Goal: Information Seeking & Learning: Learn about a topic

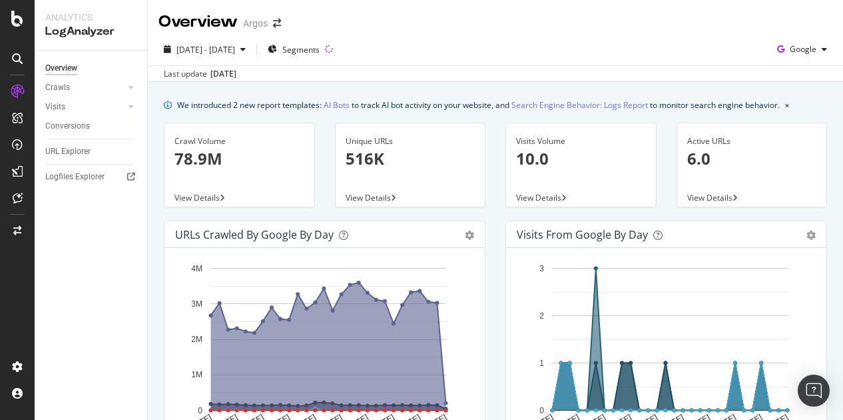
click at [92, 247] on div "Overview Crawls Daily Distribution Segments Distribution HTTP Codes Resources V…" at bounding box center [91, 235] width 113 height 369
click at [59, 65] on div "Overview" at bounding box center [61, 68] width 32 height 14
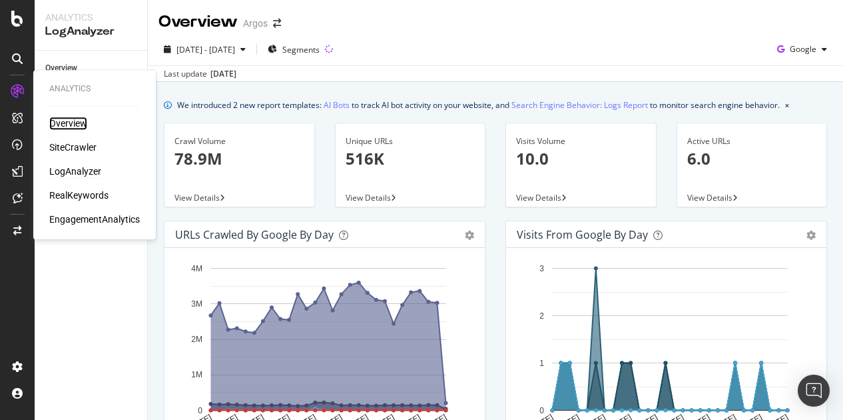
click at [63, 123] on div "Overview" at bounding box center [68, 123] width 38 height 13
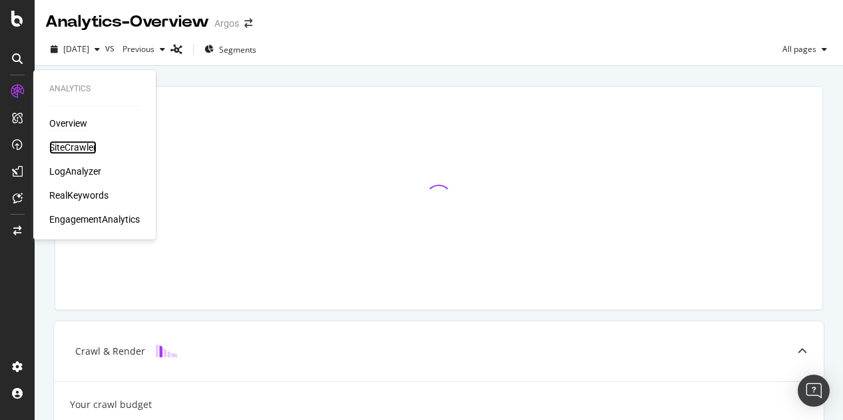
click at [61, 147] on div "SiteCrawler" at bounding box center [72, 147] width 47 height 13
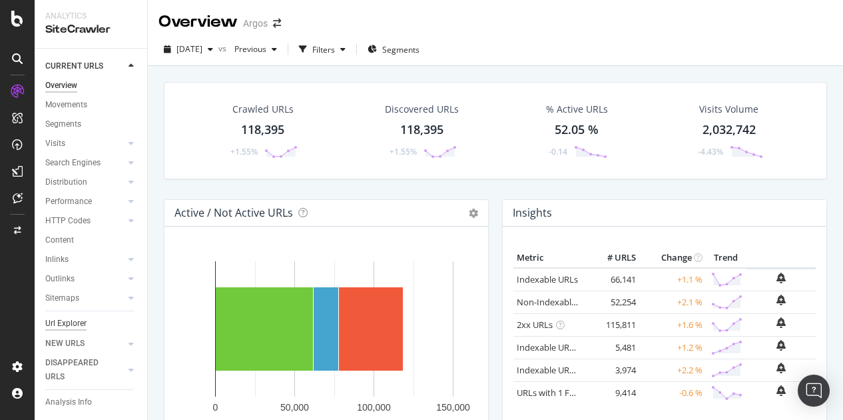
click at [64, 320] on div "Url Explorer" at bounding box center [65, 323] width 41 height 14
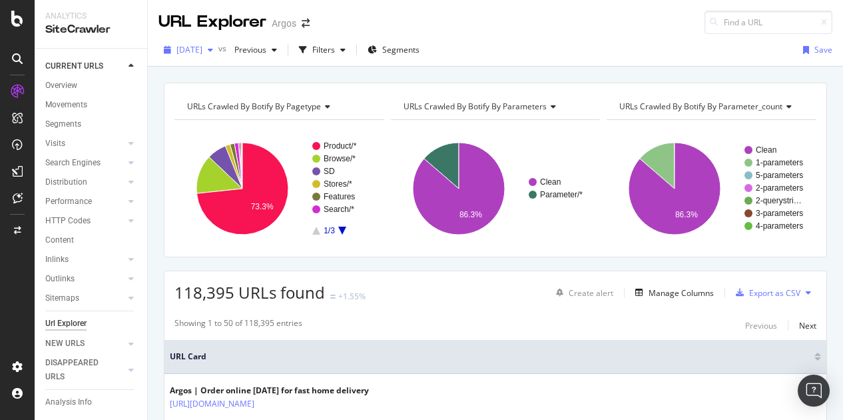
click at [219, 54] on div "2025 Sep. 17th" at bounding box center [189, 50] width 60 height 20
click at [472, 39] on div "2025 Sep. 17th vs Previous Filters Segments Save" at bounding box center [496, 52] width 696 height 27
click at [335, 55] on div "Filters" at bounding box center [323, 49] width 23 height 11
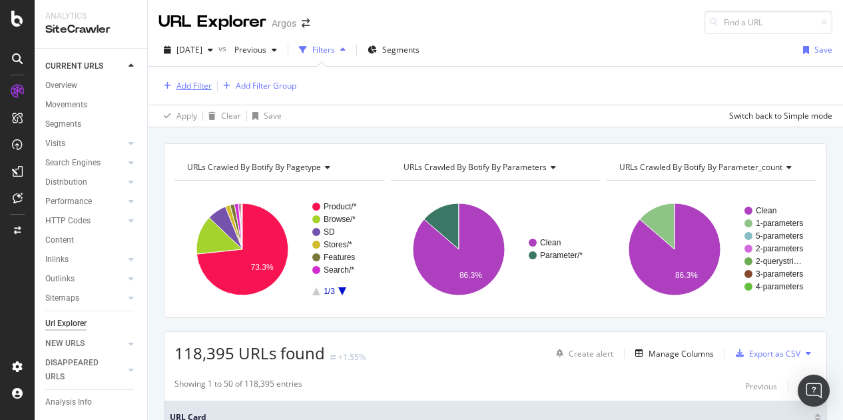
click at [193, 87] on div "Add Filter" at bounding box center [194, 85] width 35 height 11
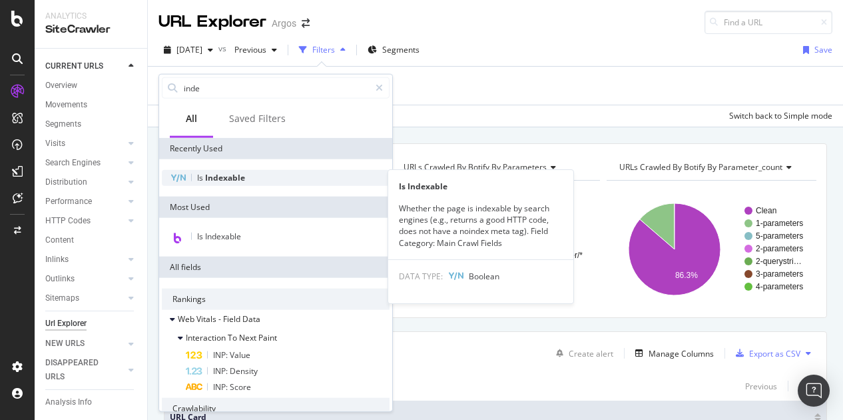
type input "inde"
click at [227, 177] on span "Indexable" at bounding box center [225, 177] width 40 height 11
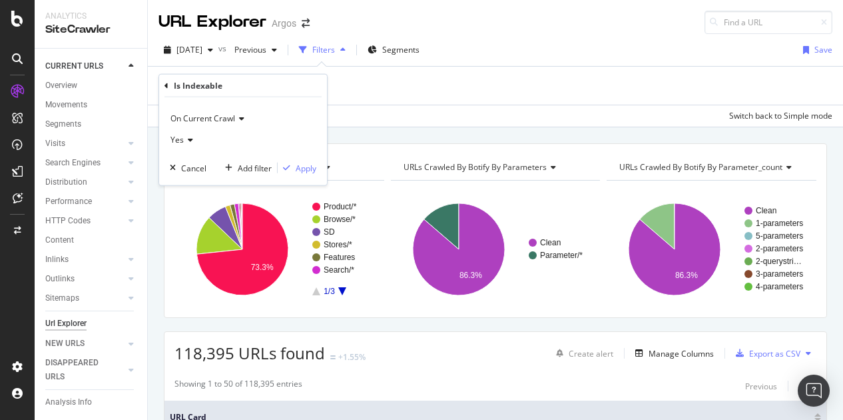
click at [180, 141] on span "Yes" at bounding box center [177, 139] width 13 height 11
click at [180, 183] on span "No" at bounding box center [182, 184] width 11 height 11
click at [305, 165] on div "Apply" at bounding box center [306, 167] width 21 height 11
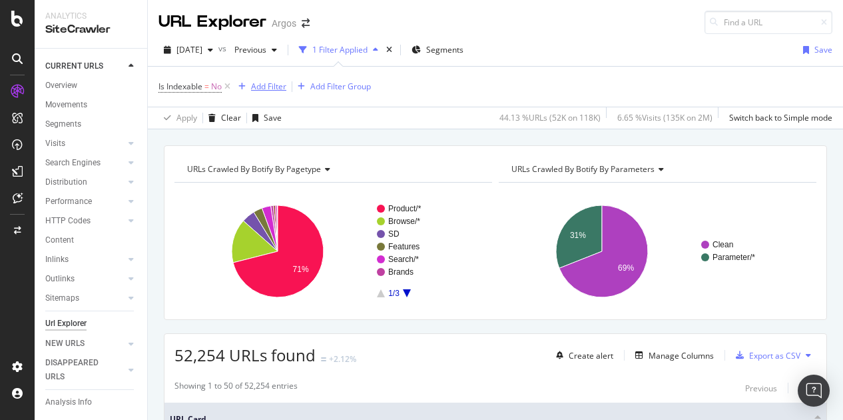
click at [269, 89] on div "Add Filter" at bounding box center [268, 86] width 35 height 11
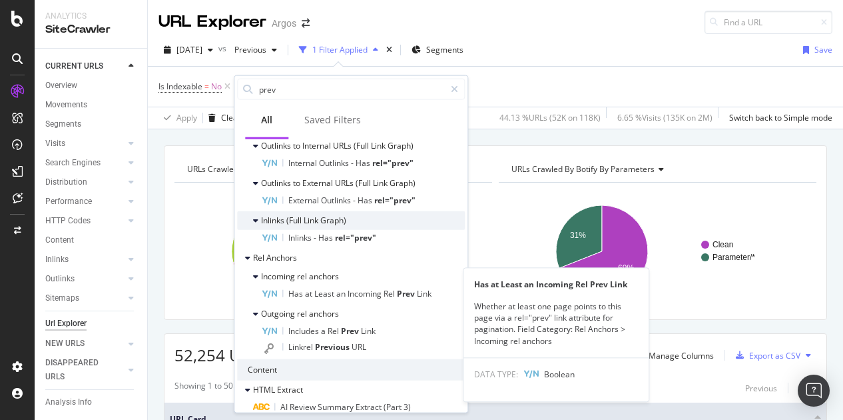
scroll to position [193, 0]
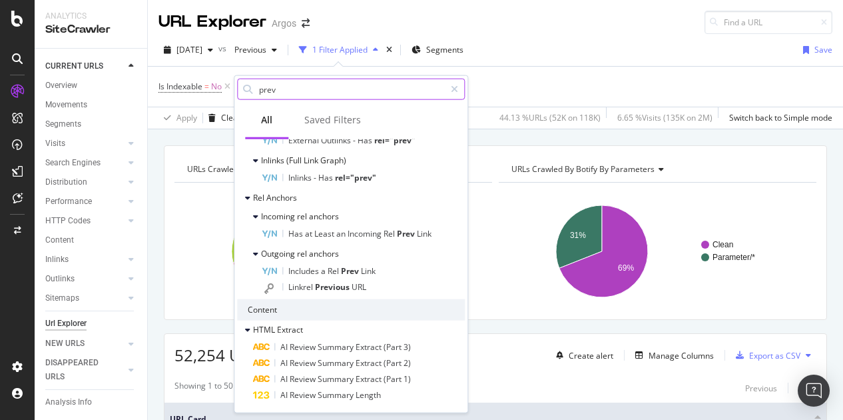
click at [334, 83] on input "prev" at bounding box center [351, 89] width 187 height 20
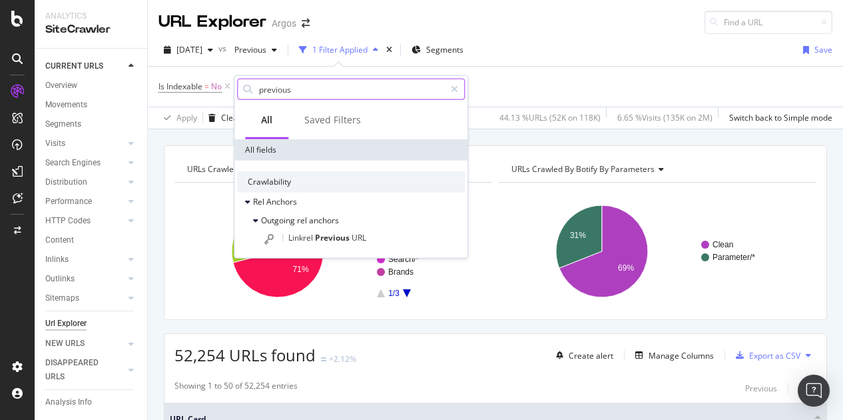
click at [317, 93] on input "previous" at bounding box center [351, 89] width 187 height 20
type input "previous"
click at [454, 89] on icon at bounding box center [454, 89] width 7 height 9
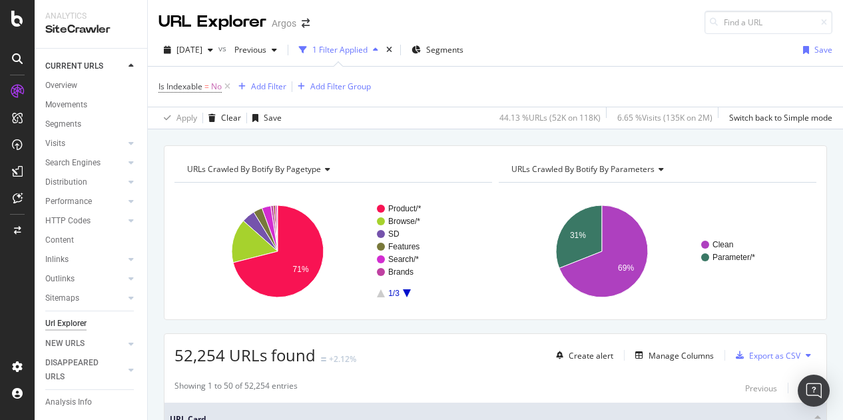
click at [508, 85] on div "Is Indexable = No Add Filter Add Filter Group" at bounding box center [496, 87] width 674 height 40
click at [288, 83] on div "Add Filter Add Filter Group" at bounding box center [302, 87] width 138 height 16
click at [276, 83] on div "Add Filter" at bounding box center [268, 86] width 35 height 11
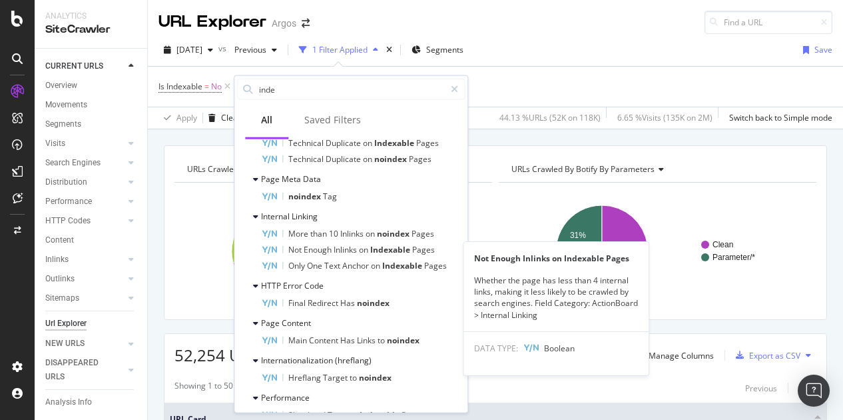
scroll to position [1456, 0]
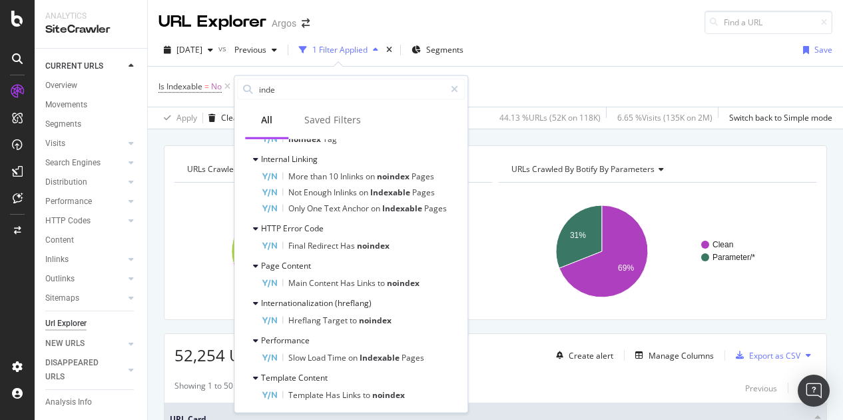
type input "inde"
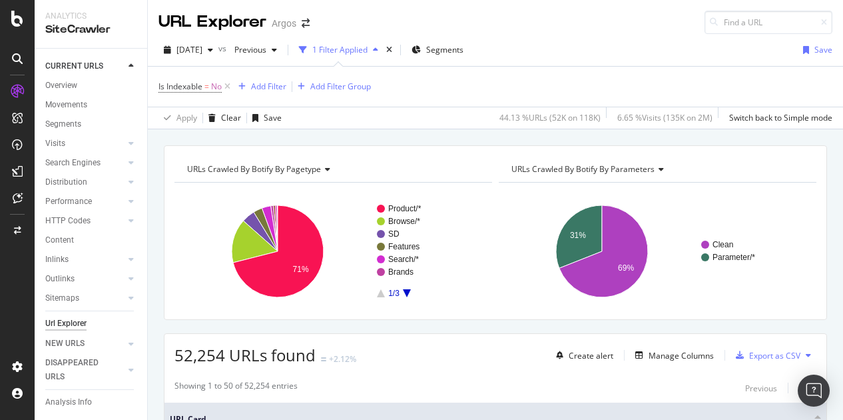
click at [502, 78] on div "Is Indexable = No Add Filter Add Filter Group" at bounding box center [496, 87] width 674 height 40
click at [282, 49] on div "button" at bounding box center [274, 50] width 16 height 8
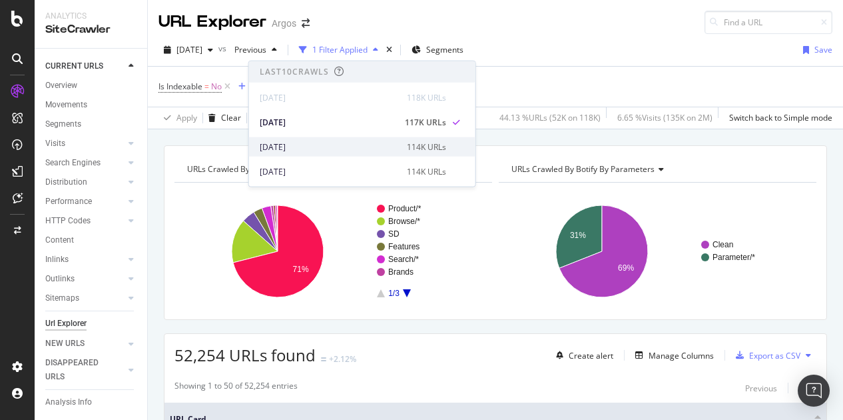
click at [286, 145] on div "2025 Sep. 3rd" at bounding box center [329, 147] width 139 height 12
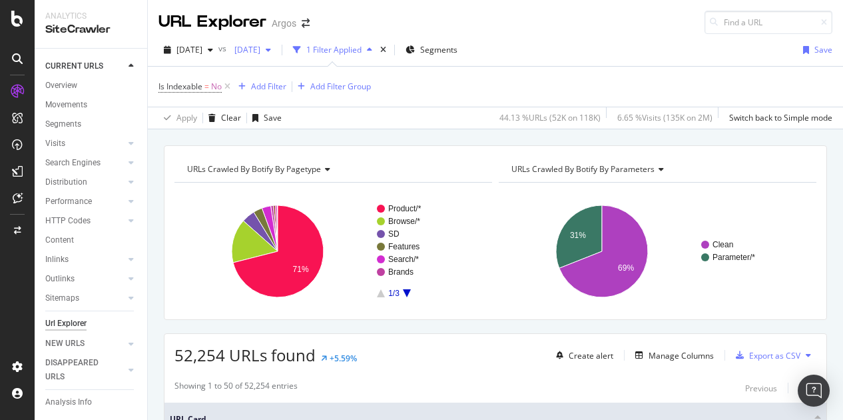
click at [260, 49] on span "2025 Sep. 3rd" at bounding box center [244, 49] width 31 height 11
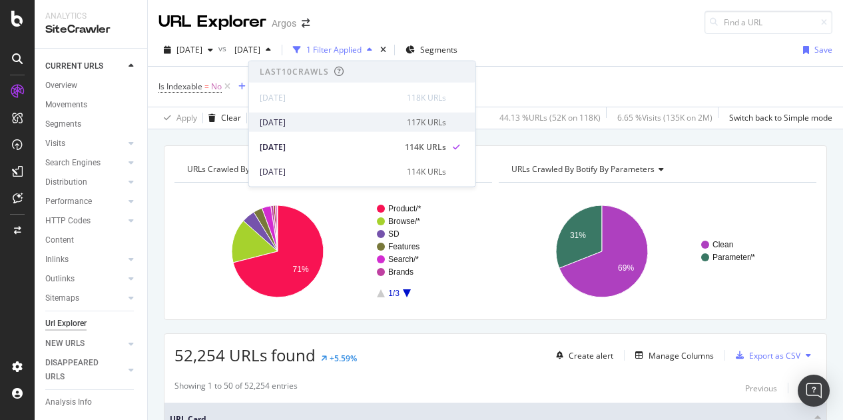
click at [297, 123] on div "2025 Sep. 10th" at bounding box center [329, 122] width 139 height 12
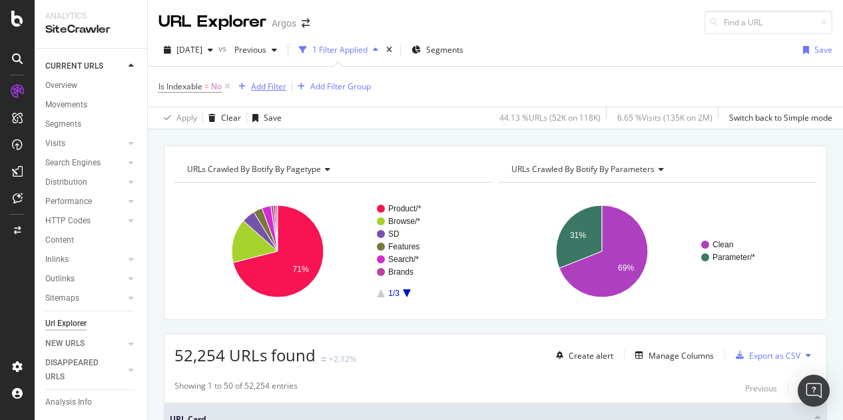
click at [274, 86] on div "Add Filter" at bounding box center [268, 86] width 35 height 11
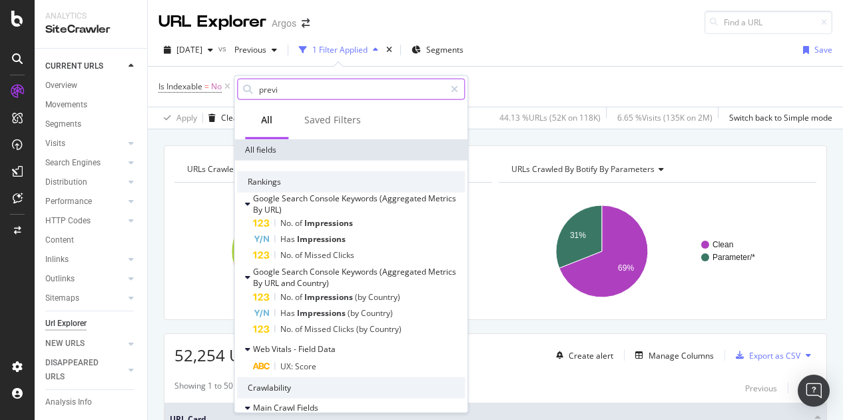
type input "previo"
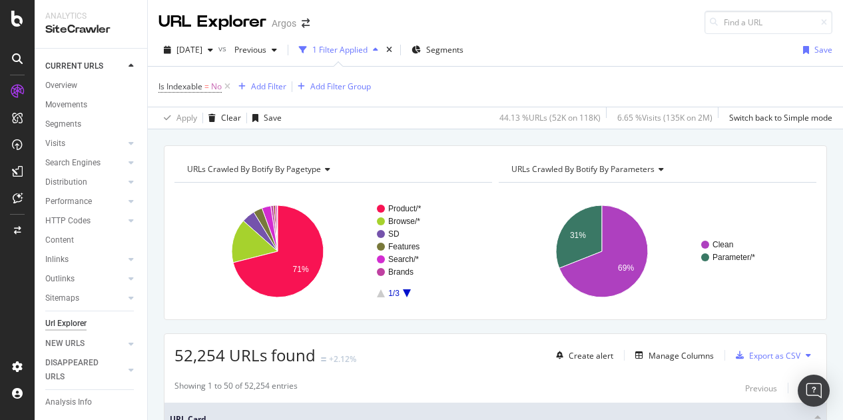
click at [496, 77] on div "Is Indexable = No Add Filter Add Filter Group" at bounding box center [496, 87] width 674 height 40
click at [282, 53] on div "button" at bounding box center [274, 50] width 16 height 8
click at [569, 54] on div "2025 Sep. 17th vs Previous 1 Filter Applied Segments Save" at bounding box center [496, 52] width 696 height 27
click at [266, 88] on div "Add Filter" at bounding box center [268, 86] width 35 height 11
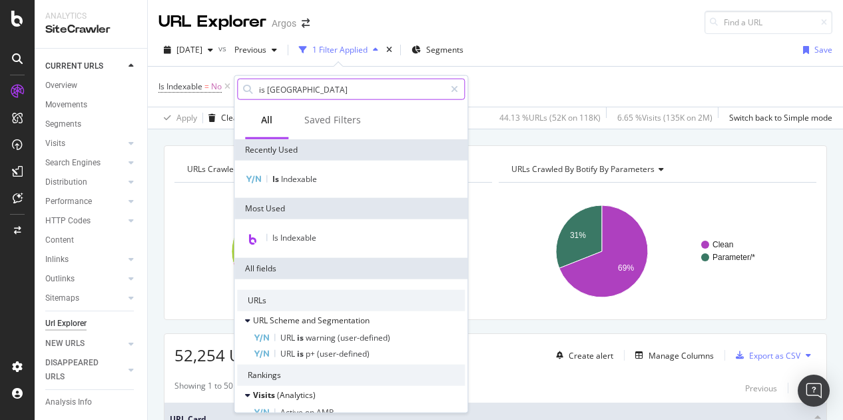
type input "is index"
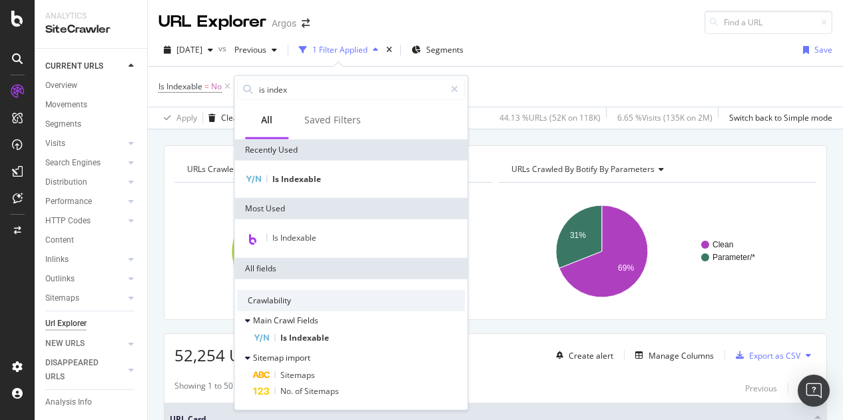
click at [532, 77] on div "Is Indexable = No Add Filter Add Filter Group" at bounding box center [496, 87] width 674 height 40
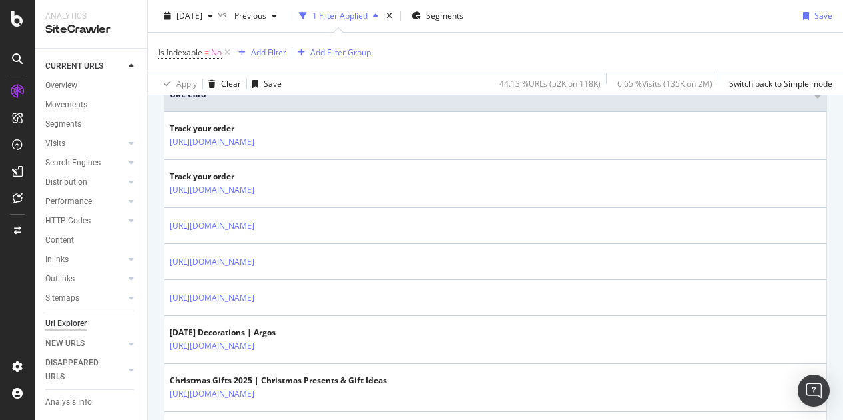
scroll to position [400, 0]
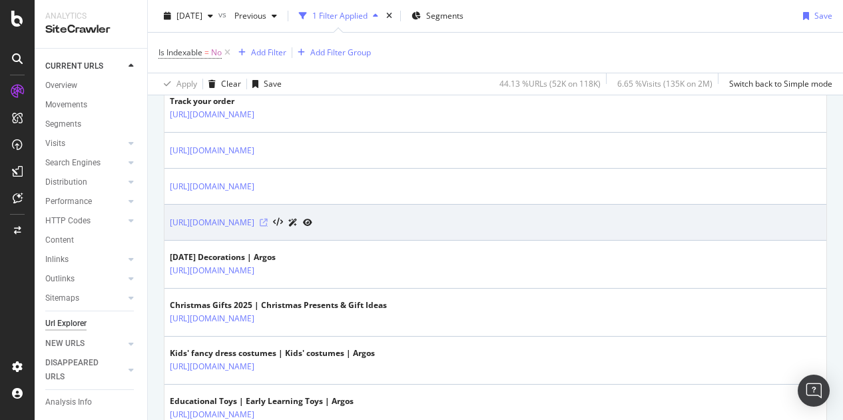
click at [268, 219] on icon at bounding box center [264, 223] width 8 height 8
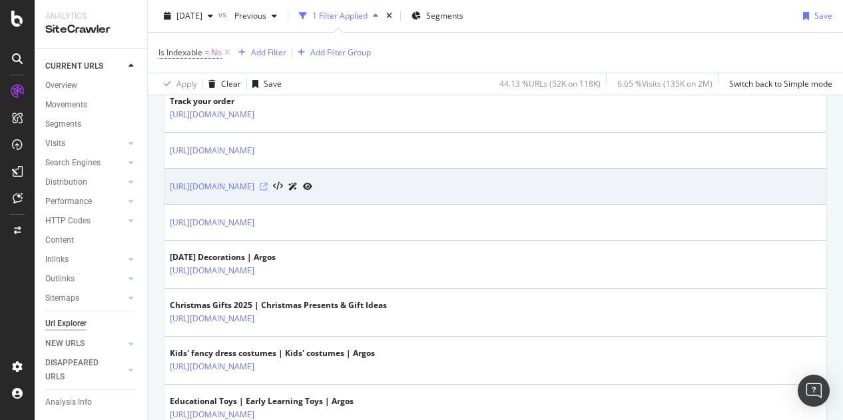
click at [268, 183] on icon at bounding box center [264, 187] width 8 height 8
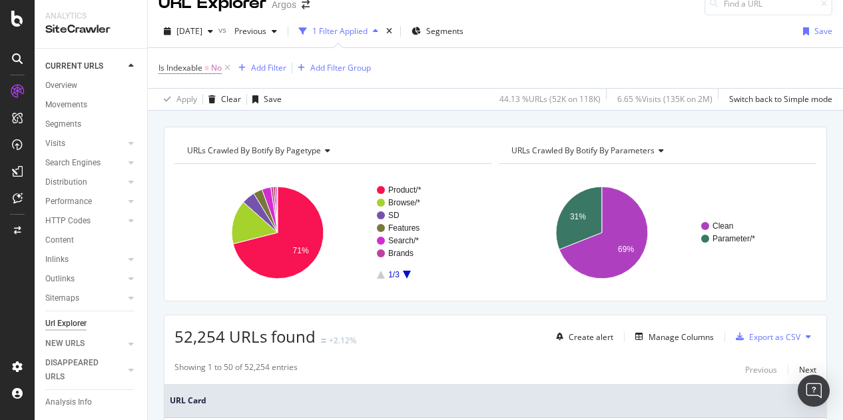
scroll to position [0, 0]
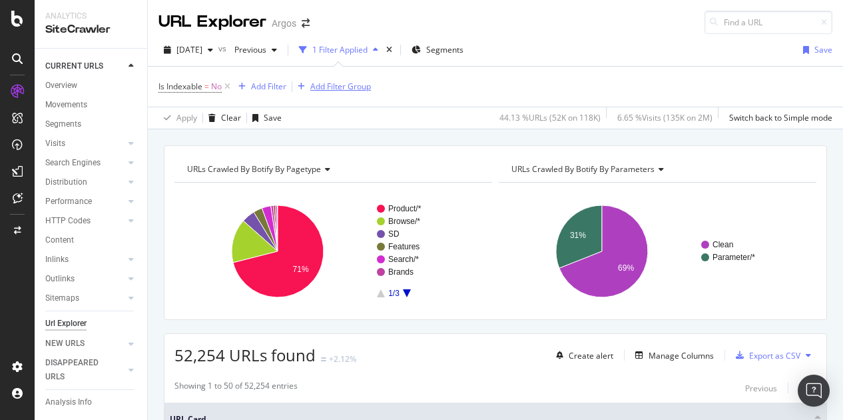
click at [226, 87] on icon at bounding box center [227, 86] width 11 height 13
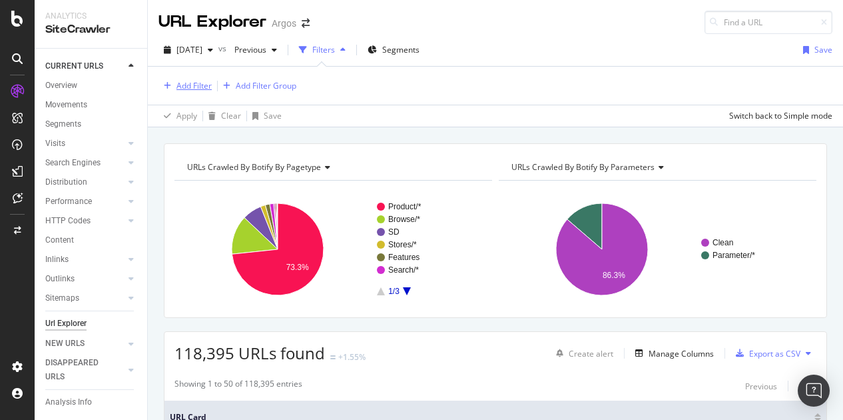
click at [192, 85] on div "Add Filter" at bounding box center [194, 85] width 35 height 11
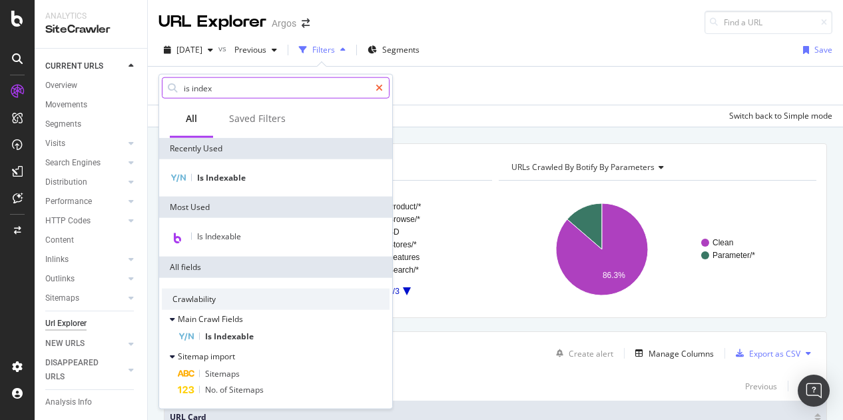
click at [377, 89] on icon at bounding box center [379, 87] width 7 height 9
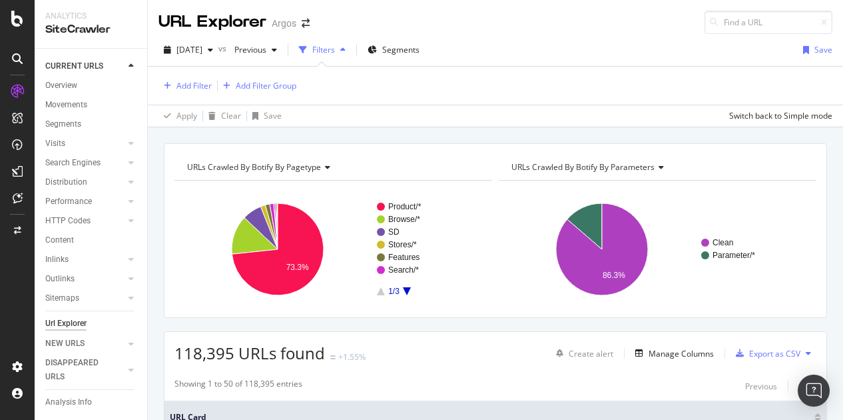
click at [426, 79] on div "Add Filter Add Filter Group" at bounding box center [496, 86] width 674 height 38
click at [191, 85] on div "Add Filter" at bounding box center [194, 85] width 35 height 11
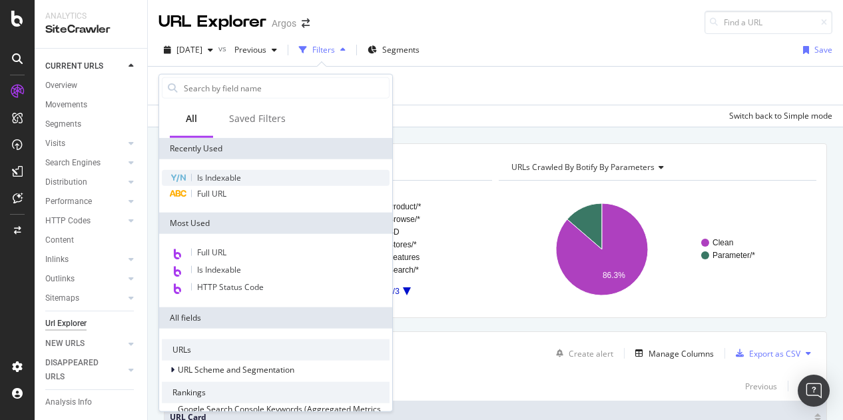
click at [236, 179] on span "Is Indexable" at bounding box center [219, 177] width 44 height 11
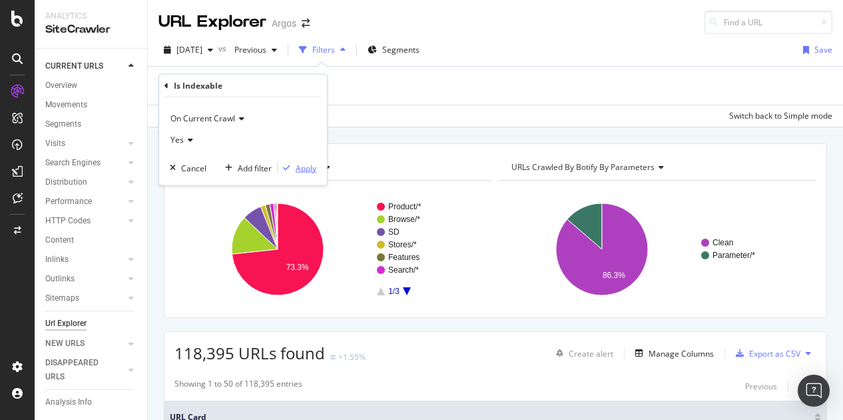
click at [304, 162] on div "Apply" at bounding box center [306, 167] width 21 height 11
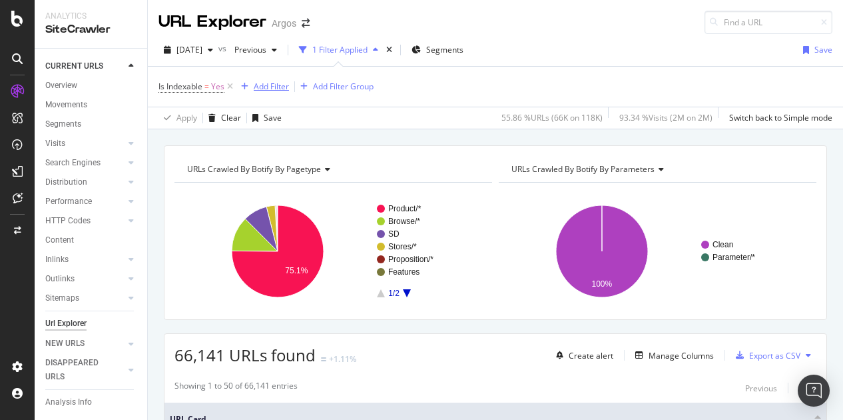
click at [267, 86] on div "Add Filter" at bounding box center [271, 86] width 35 height 11
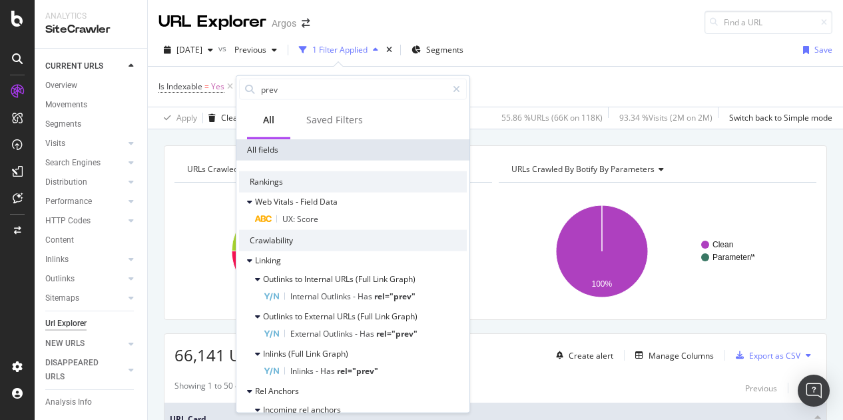
type input "prev"
click at [460, 89] on icon at bounding box center [456, 89] width 7 height 9
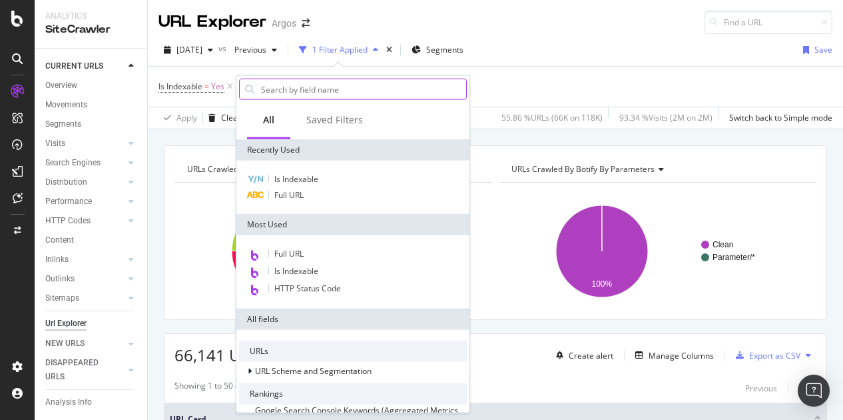
click at [497, 88] on div "Is Indexable = Yes Add Filter Add Filter Group" at bounding box center [496, 87] width 674 height 40
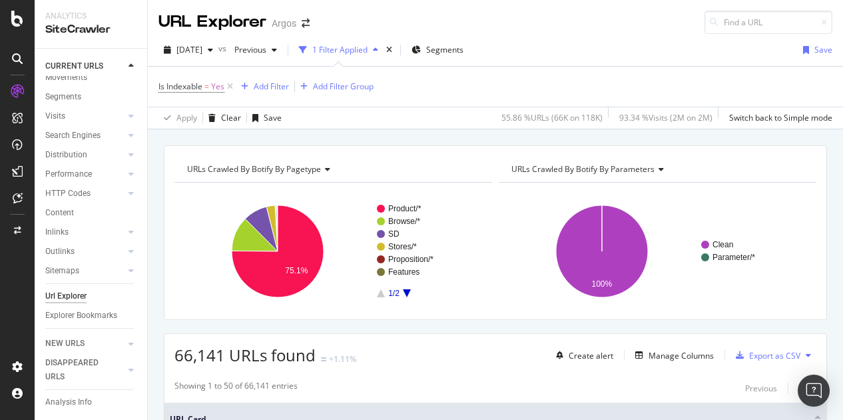
scroll to position [41, 0]
click at [266, 49] on span "Previous" at bounding box center [247, 49] width 37 height 11
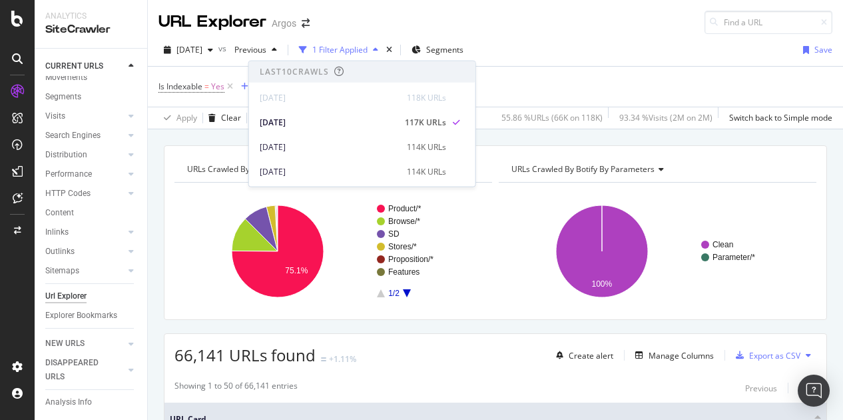
click at [585, 47] on div "2025 Sep. 17th vs Previous 1 Filter Applied Segments Save" at bounding box center [496, 52] width 696 height 27
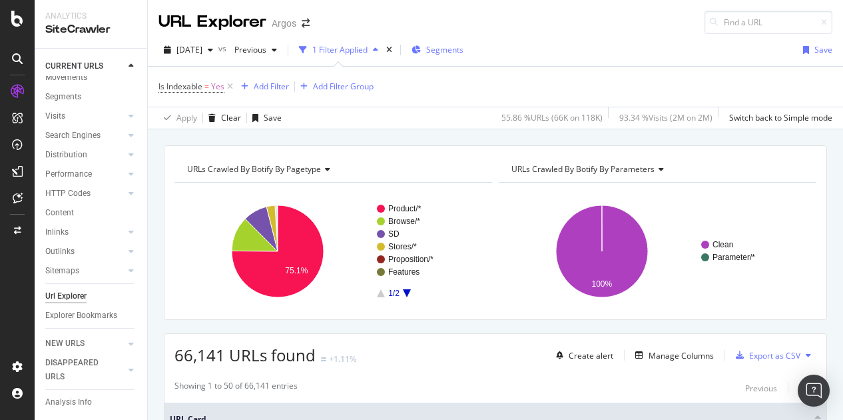
click at [464, 47] on span "Segments" at bounding box center [444, 49] width 37 height 11
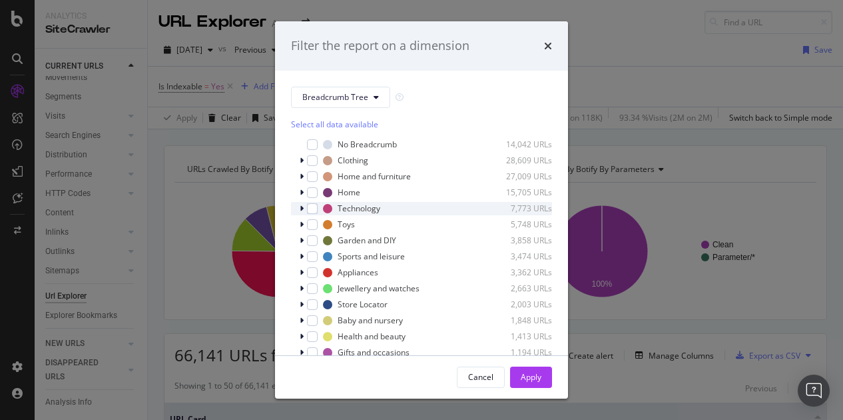
scroll to position [11, 0]
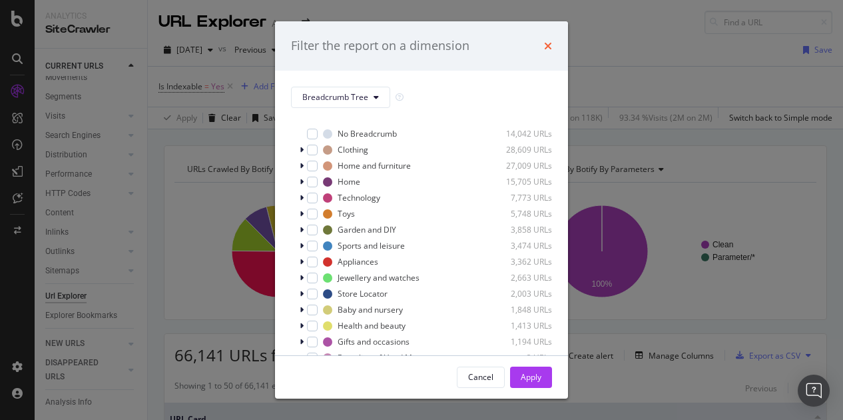
click at [549, 44] on icon "times" at bounding box center [548, 46] width 8 height 11
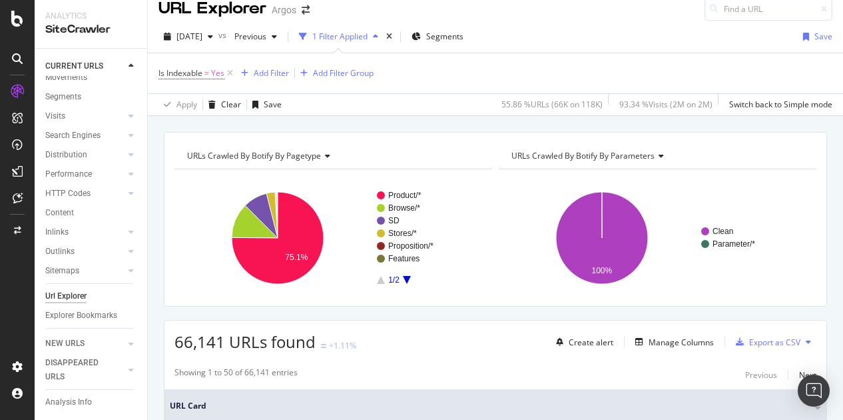
scroll to position [0, 0]
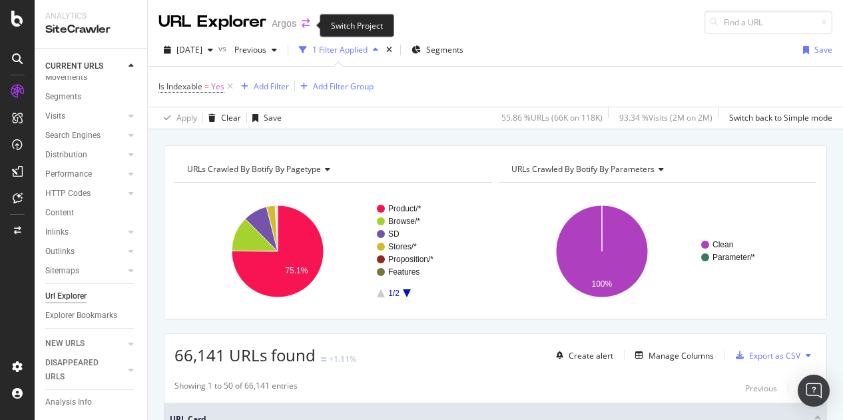
click at [304, 25] on icon "arrow-right-arrow-left" at bounding box center [306, 23] width 8 height 9
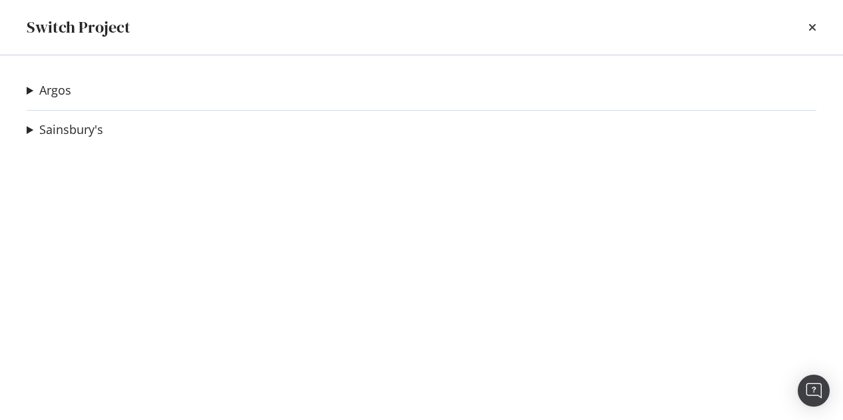
click at [818, 27] on div "Switch Project" at bounding box center [421, 27] width 843 height 55
click at [811, 27] on icon "times" at bounding box center [813, 27] width 8 height 11
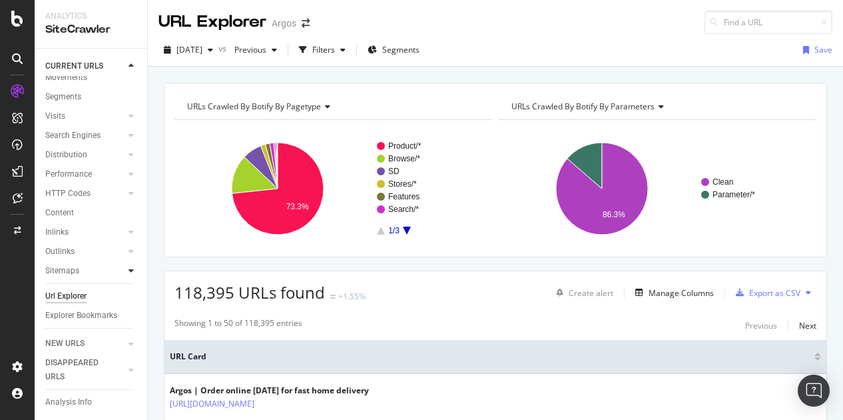
click at [129, 266] on icon at bounding box center [131, 270] width 5 height 8
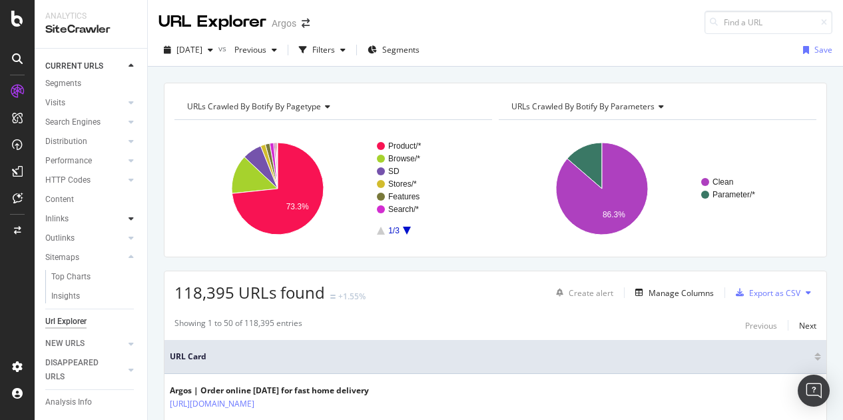
click at [129, 215] on icon at bounding box center [131, 219] width 5 height 8
click at [125, 181] on div at bounding box center [131, 179] width 13 height 13
click at [129, 157] on icon at bounding box center [131, 161] width 5 height 8
click at [129, 142] on icon at bounding box center [131, 141] width 5 height 8
click at [129, 121] on icon at bounding box center [131, 122] width 5 height 8
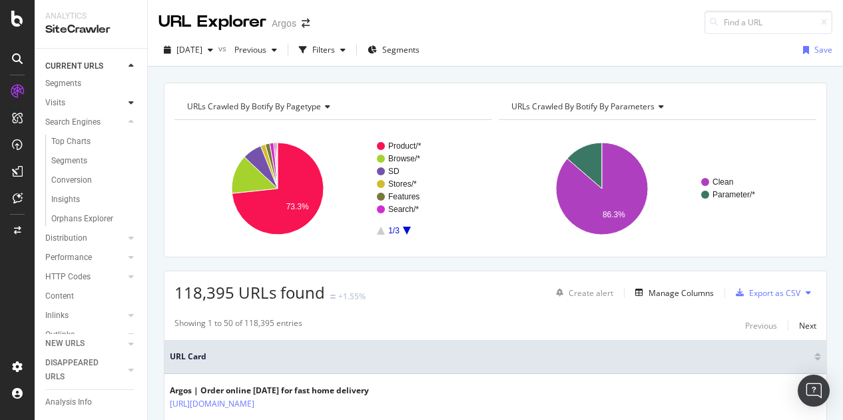
click at [125, 103] on div at bounding box center [131, 102] width 13 height 13
click at [71, 141] on div "Orphan URLs" at bounding box center [74, 142] width 47 height 14
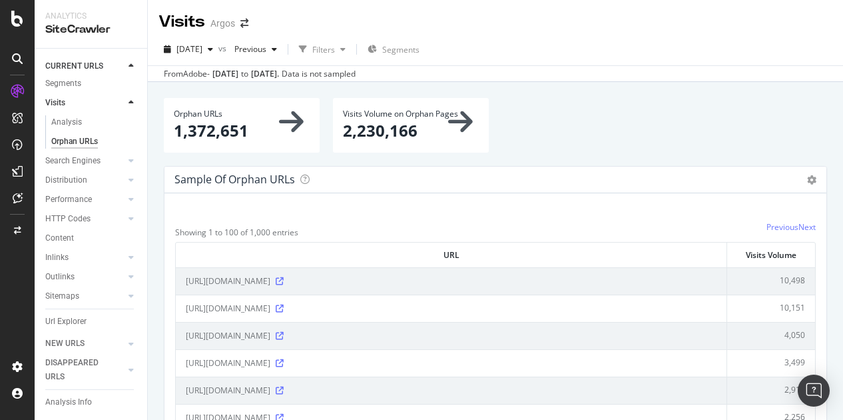
scroll to position [67, 0]
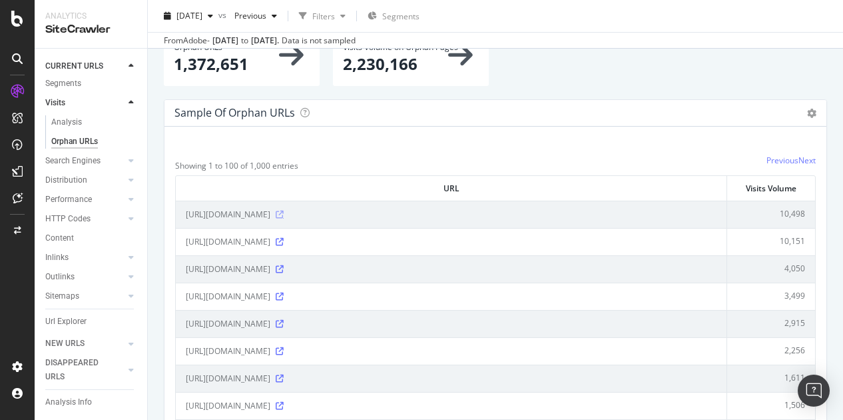
click at [284, 211] on icon at bounding box center [280, 215] width 8 height 8
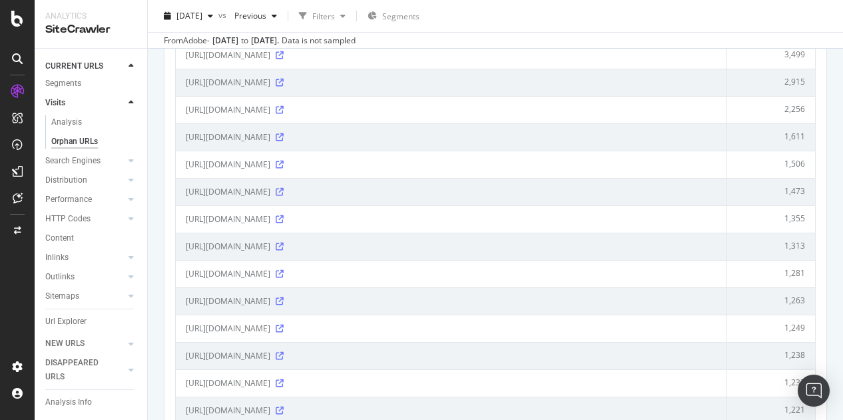
scroll to position [333, 0]
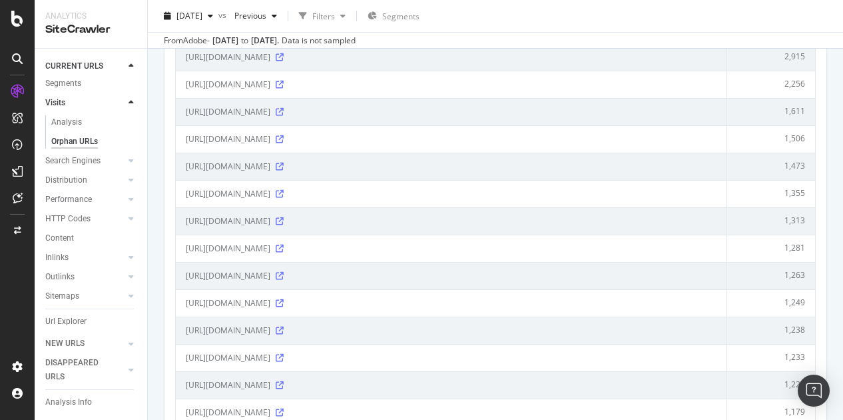
click at [551, 296] on div "https://www.argos.co.uk/browse/technology/c:29949/?tag=ar:homepage:m052:slot2:t…" at bounding box center [451, 302] width 531 height 13
click at [284, 299] on icon at bounding box center [280, 303] width 8 height 8
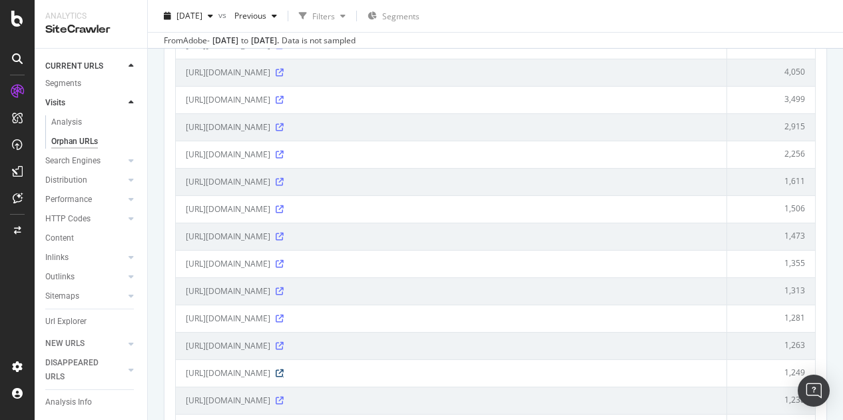
scroll to position [0, 0]
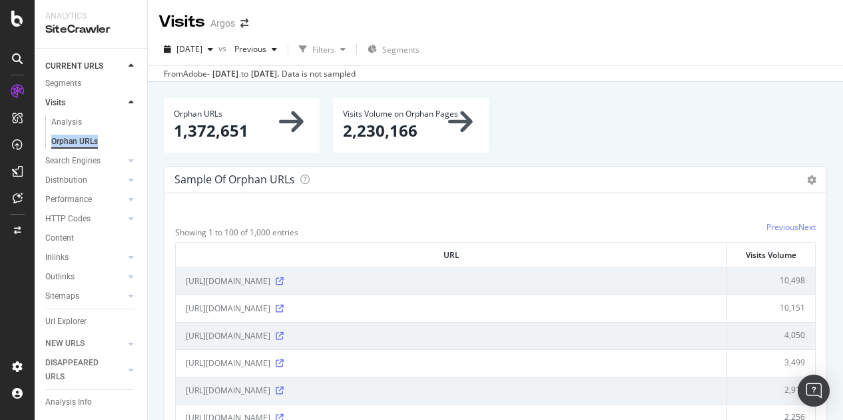
drag, startPoint x: 49, startPoint y: 139, endPoint x: 98, endPoint y: 140, distance: 48.7
click at [98, 140] on div "Orphan URLs" at bounding box center [96, 140] width 102 height 17
copy div "Orphan URLs"
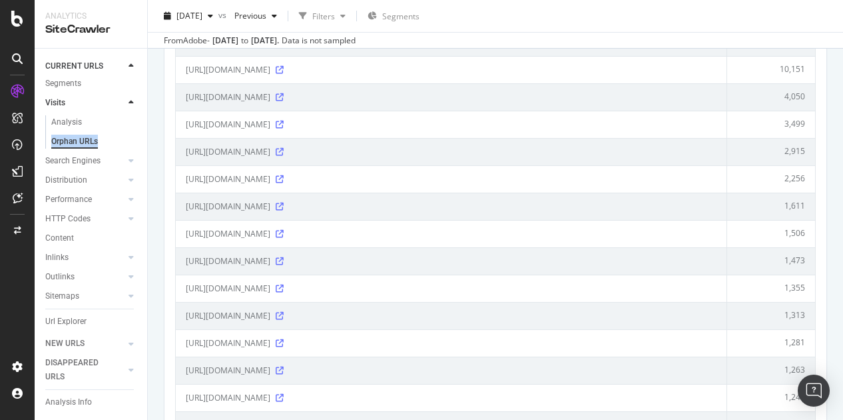
scroll to position [266, 0]
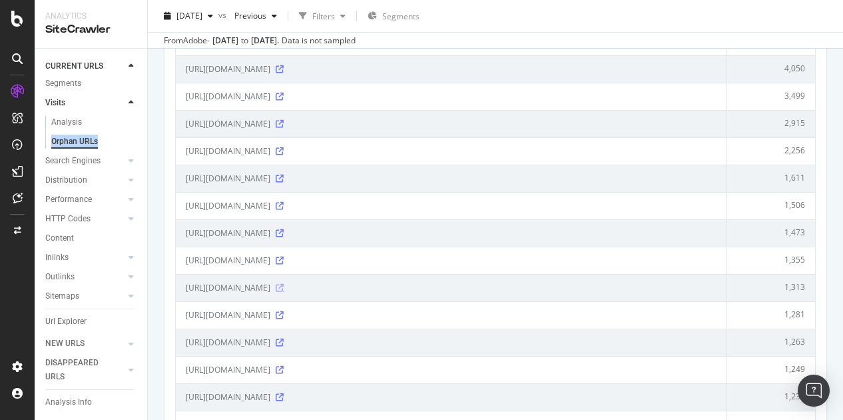
click at [284, 284] on icon at bounding box center [280, 288] width 8 height 8
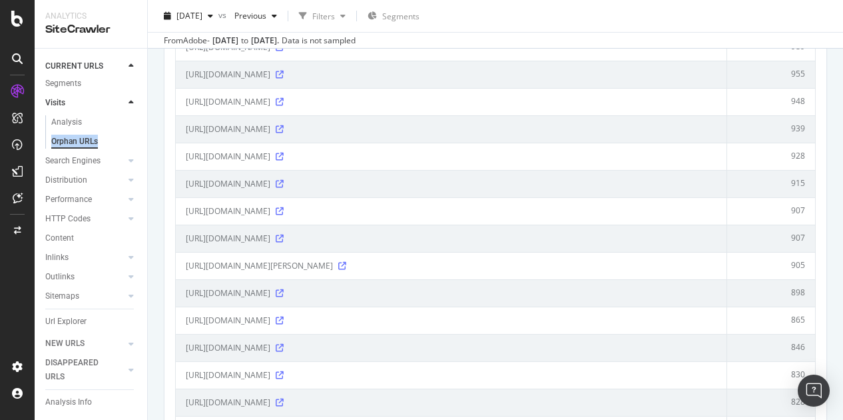
scroll to position [933, 0]
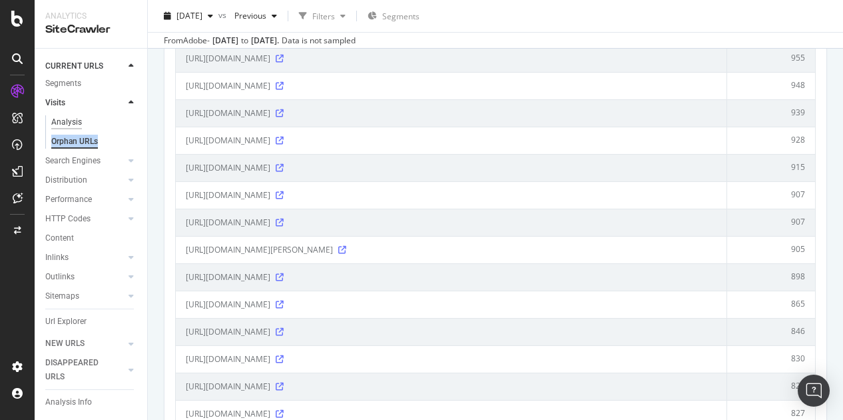
click at [72, 122] on div "Analysis" at bounding box center [66, 122] width 31 height 14
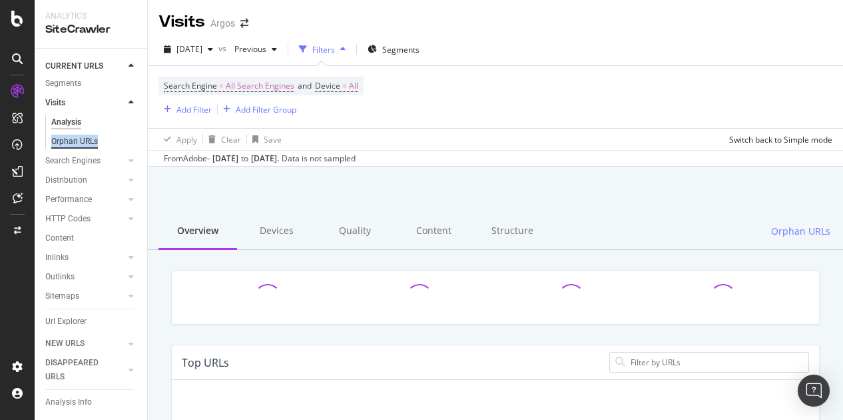
click at [68, 141] on div "Orphan URLs" at bounding box center [74, 142] width 47 height 14
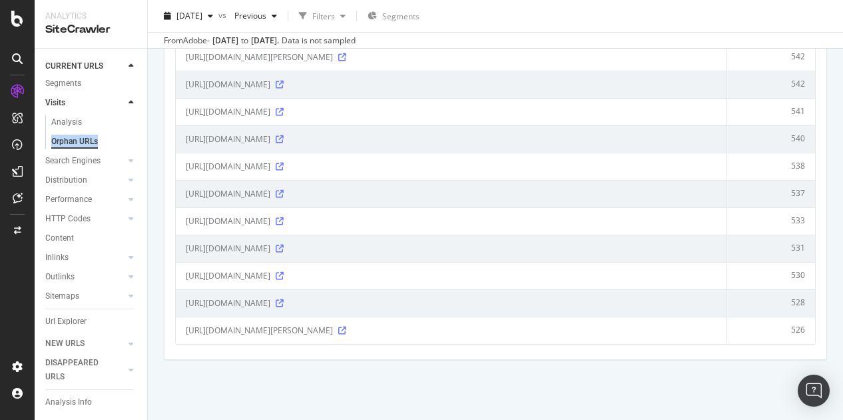
scroll to position [2951, 0]
click at [346, 326] on icon at bounding box center [342, 330] width 8 height 8
click at [107, 133] on div "Orphan URLs" at bounding box center [96, 140] width 102 height 17
